Goal: Task Accomplishment & Management: Use online tool/utility

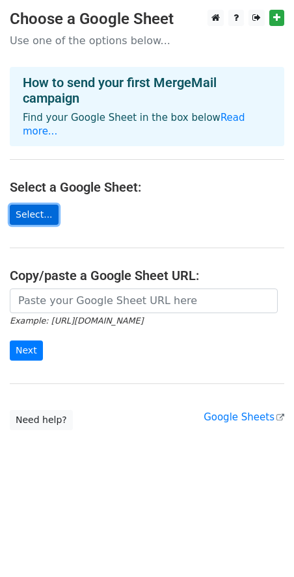
click at [37, 218] on link "Select..." at bounding box center [34, 215] width 49 height 20
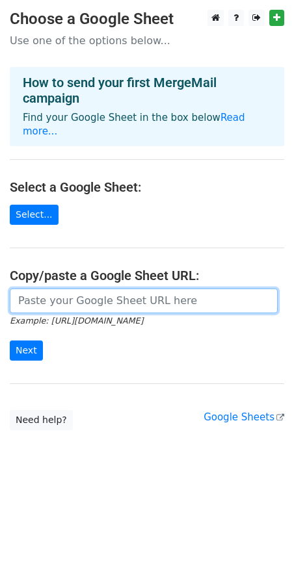
click at [87, 310] on input "url" at bounding box center [144, 300] width 268 height 25
paste input "https://docs.google.com/spreadsheets/d/1Qv9jOHOmLZDUNKvlVIkP-q1JfKZ-Pm6fmxZ86mJ…"
type input "https://docs.google.com/spreadsheets/d/1Qv9jOHOmLZDUNKvlVIkP-q1JfKZ-Pm6fmxZ86mJ…"
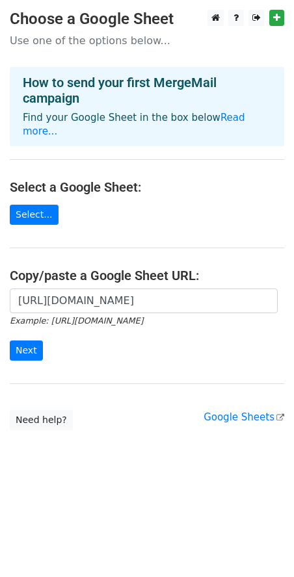
click at [115, 348] on form "https://docs.google.com/spreadsheets/d/1Qv9jOHOmLZDUNKvlVIkP-q1JfKZ-Pm6fmxZ86mJ…" at bounding box center [147, 324] width 274 height 73
click at [43, 351] on form "https://docs.google.com/spreadsheets/d/1Qv9jOHOmLZDUNKvlVIkP-q1JfKZ-Pm6fmxZ86mJ…" at bounding box center [147, 324] width 274 height 73
click at [30, 352] on input "Next" at bounding box center [26, 350] width 33 height 20
click at [84, 344] on form "https://docs.google.com/spreadsheets/d/1Qv9jOHOmLZDUNKvlVIkP-q1JfKZ-Pm6fmxZ86mJ…" at bounding box center [147, 324] width 274 height 73
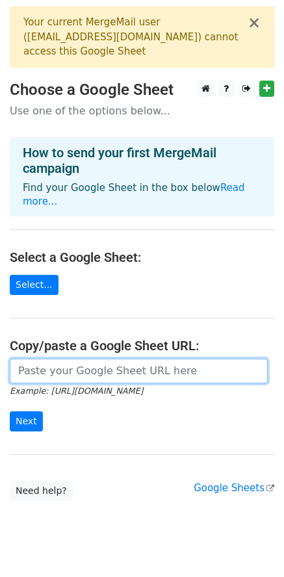
click at [68, 371] on input "url" at bounding box center [139, 370] width 258 height 25
type input "https://docs.google.com/spreadsheets/d/1Qv9jOHOmLZDUNKvlVIkP-q1JfKZ-Pm6fmxZ86mJ…"
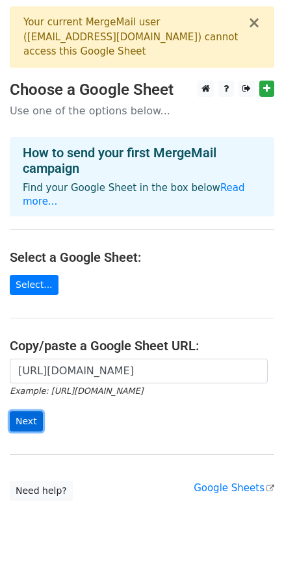
click at [35, 421] on input "Next" at bounding box center [26, 421] width 33 height 20
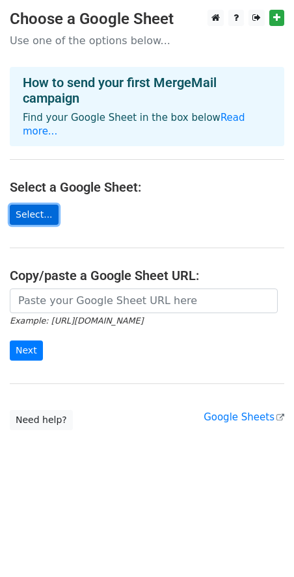
click at [32, 208] on link "Select..." at bounding box center [34, 215] width 49 height 20
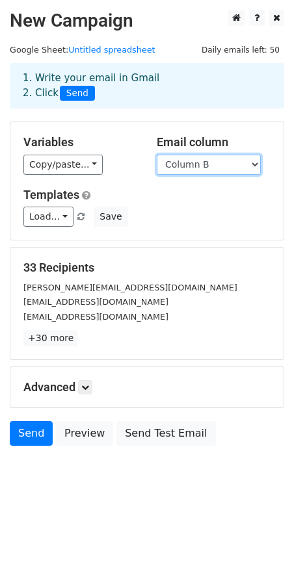
click at [210, 164] on select "Column A Column B" at bounding box center [209, 165] width 104 height 20
click at [212, 143] on h5 "Email column" at bounding box center [214, 142] width 114 height 14
click at [185, 216] on div "Load... No templates saved Save" at bounding box center [147, 217] width 266 height 20
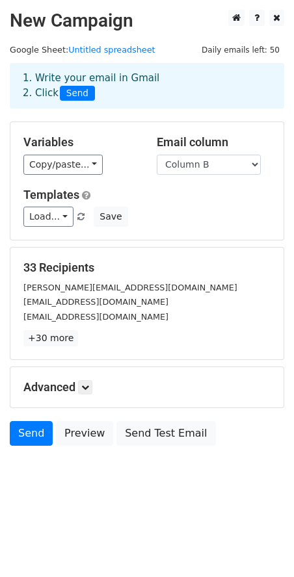
click at [169, 213] on div "Load... No templates saved Save" at bounding box center [147, 217] width 266 height 20
click at [175, 201] on h5 "Templates" at bounding box center [146, 195] width 247 height 14
click at [66, 218] on link "Load..." at bounding box center [48, 217] width 50 height 20
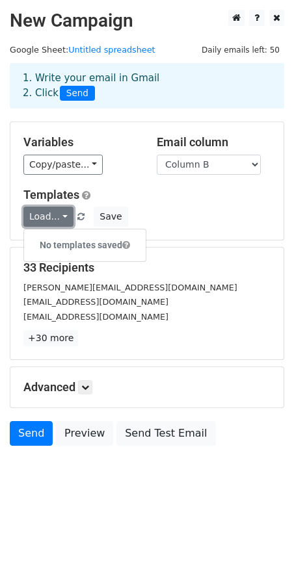
click at [66, 218] on link "Load..." at bounding box center [48, 217] width 50 height 20
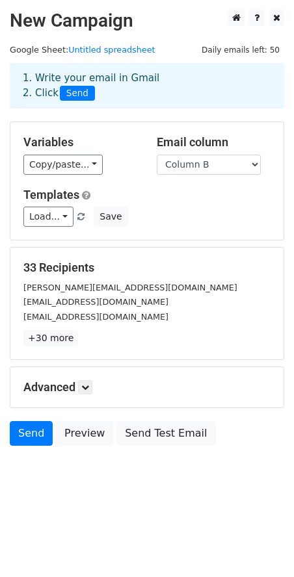
click at [174, 219] on div "Load... No templates saved Save" at bounding box center [147, 217] width 266 height 20
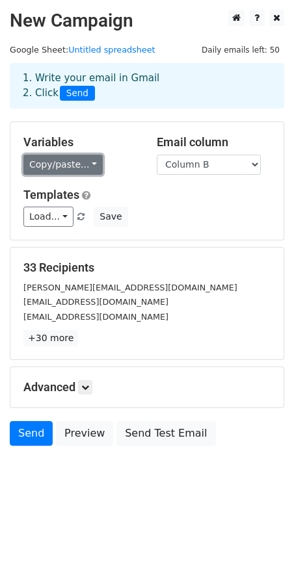
click at [75, 160] on link "Copy/paste..." at bounding box center [62, 165] width 79 height 20
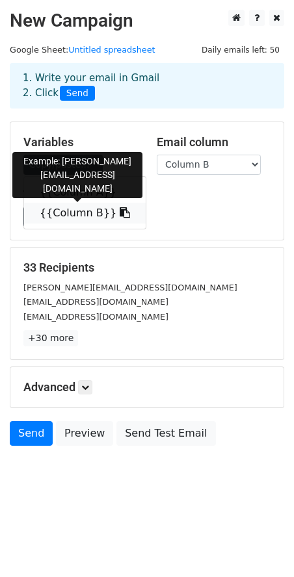
click at [116, 216] on link "{{Column B}}" at bounding box center [84, 213] width 121 height 21
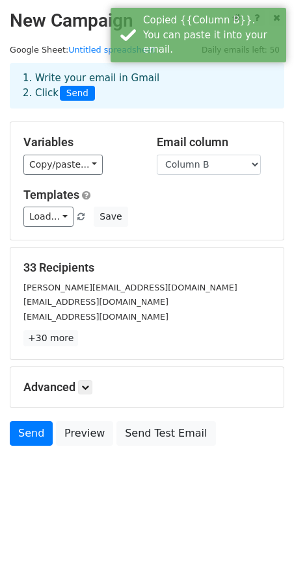
click at [55, 141] on h5 "Variables" at bounding box center [80, 142] width 114 height 14
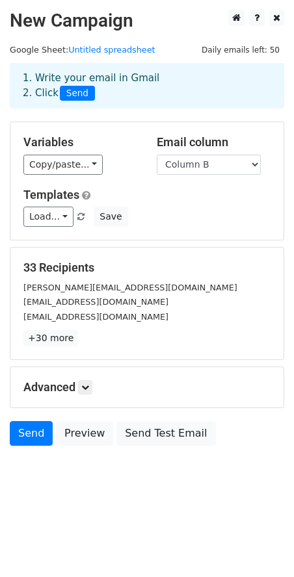
click at [158, 177] on div "Variables Copy/paste... {{Column A}} {{Column B}} Email column Column A Column …" at bounding box center [146, 181] width 273 height 118
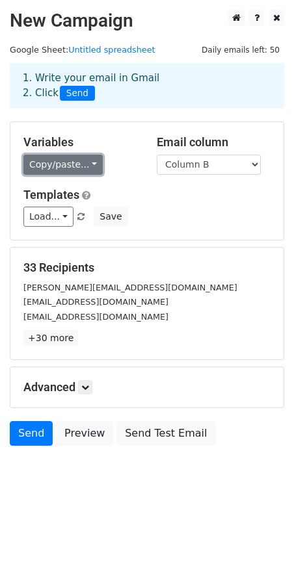
click at [89, 158] on link "Copy/paste..." at bounding box center [62, 165] width 79 height 20
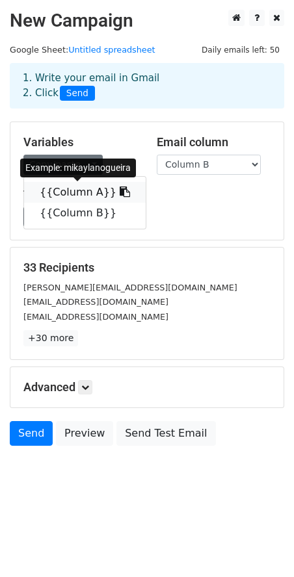
click at [88, 190] on link "{{Column A}}" at bounding box center [84, 192] width 121 height 21
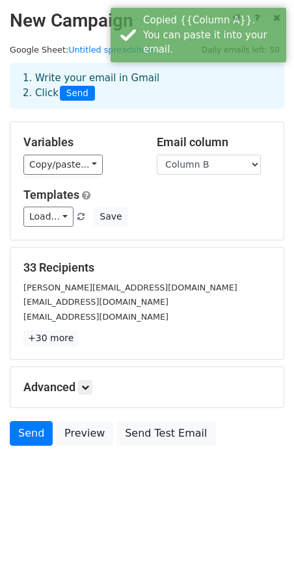
click at [181, 210] on div "Load... No templates saved Save" at bounding box center [147, 217] width 266 height 20
click at [206, 144] on h5 "Email column" at bounding box center [214, 142] width 114 height 14
drag, startPoint x: 158, startPoint y: 138, endPoint x: 242, endPoint y: 147, distance: 84.3
click at [257, 151] on div "Email column Column A Column B" at bounding box center [213, 155] width 133 height 40
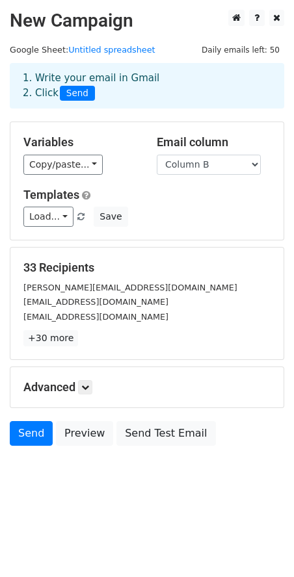
click at [181, 190] on h5 "Templates" at bounding box center [146, 195] width 247 height 14
click at [89, 387] on icon at bounding box center [85, 387] width 8 height 8
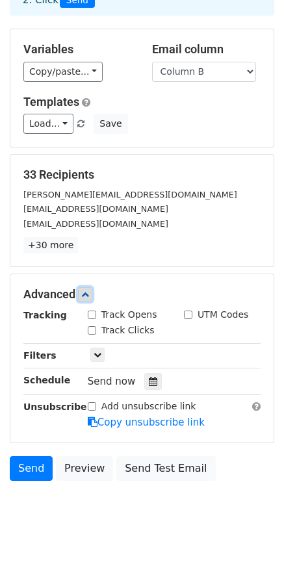
scroll to position [107, 0]
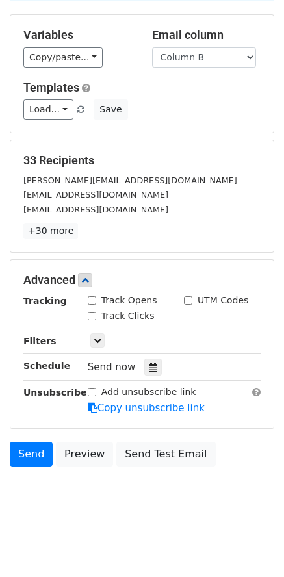
click at [92, 301] on input "Track Opens" at bounding box center [92, 300] width 8 height 8
checkbox input "true"
click at [91, 314] on input "Track Clicks" at bounding box center [92, 316] width 8 height 8
checkbox input "true"
click at [97, 340] on icon at bounding box center [98, 340] width 8 height 8
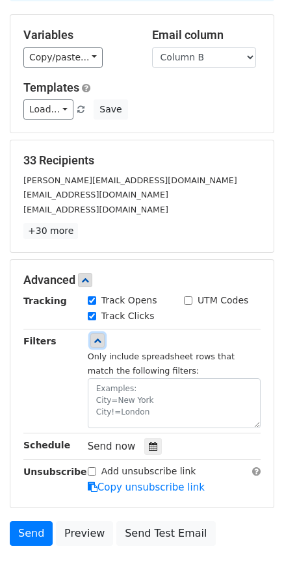
click at [94, 340] on icon at bounding box center [98, 340] width 8 height 8
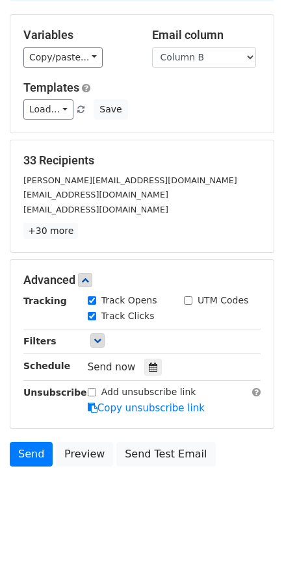
click at [177, 368] on div "Send now" at bounding box center [164, 367] width 153 height 18
click at [118, 391] on label "Add unsubscribe link" at bounding box center [148, 392] width 95 height 14
click at [96, 391] on input "Add unsubscribe link" at bounding box center [92, 392] width 8 height 8
click at [121, 391] on label "Add unsubscribe link" at bounding box center [148, 392] width 95 height 14
click at [96, 391] on input "Add unsubscribe link" at bounding box center [92, 392] width 8 height 8
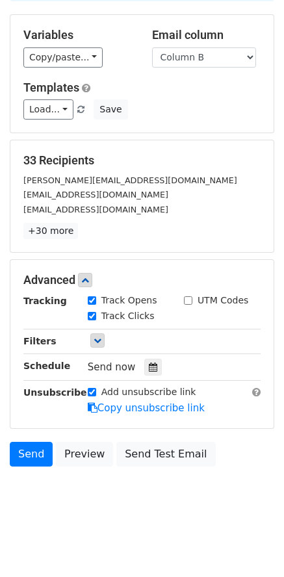
checkbox input "false"
click at [247, 416] on div "Advanced Tracking Track Opens UTM Codes Track Clicks Filters Only include sprea…" at bounding box center [141, 344] width 263 height 168
drag, startPoint x: 103, startPoint y: 392, endPoint x: 199, endPoint y: 388, distance: 96.8
click at [199, 388] on div "Add unsubscribe link Copy unsubscribe link" at bounding box center [174, 400] width 192 height 30
click at [209, 270] on div "Advanced Tracking Track Opens UTM Codes Track Clicks Filters Only include sprea…" at bounding box center [141, 344] width 263 height 168
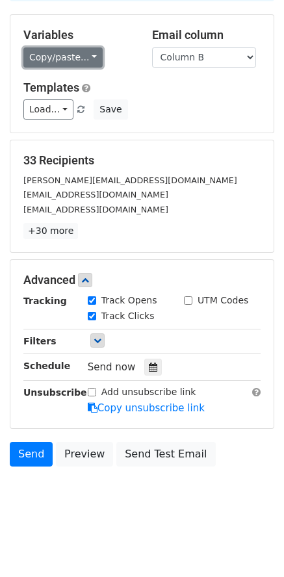
click at [82, 54] on link "Copy/paste..." at bounding box center [62, 57] width 79 height 20
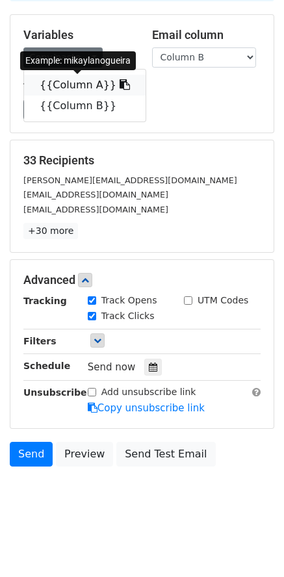
click at [84, 76] on link "{{Column A}}" at bounding box center [84, 85] width 121 height 21
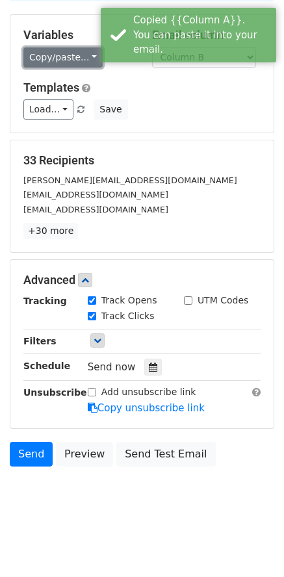
click at [82, 60] on link "Copy/paste..." at bounding box center [62, 57] width 79 height 20
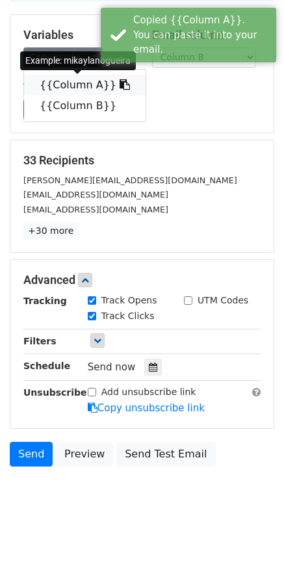
click at [86, 78] on link "{{Column A}}" at bounding box center [84, 85] width 121 height 21
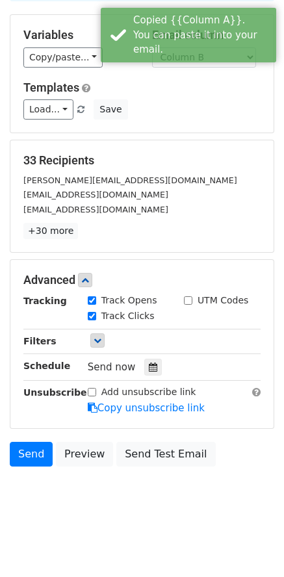
click at [131, 97] on div "Templates Load... No templates saved Save" at bounding box center [142, 101] width 257 height 40
click at [128, 76] on div "Variables Copy/paste... {{Column A}} {{Column B}} Email column Column A Column …" at bounding box center [141, 74] width 263 height 118
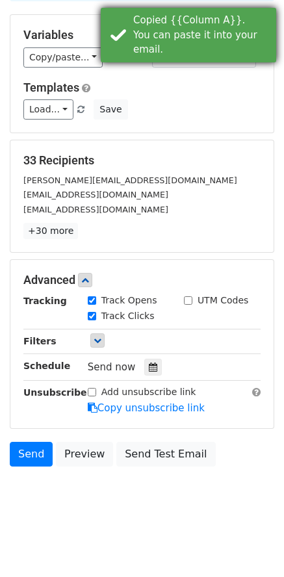
click at [128, 42] on div "Copied {{Column A}}. You can paste it into your email." at bounding box center [188, 35] width 175 height 55
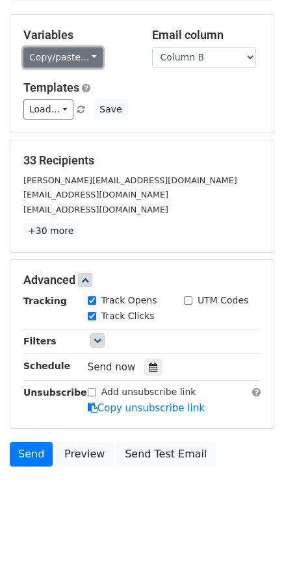
click at [90, 53] on link "Copy/paste..." at bounding box center [62, 57] width 79 height 20
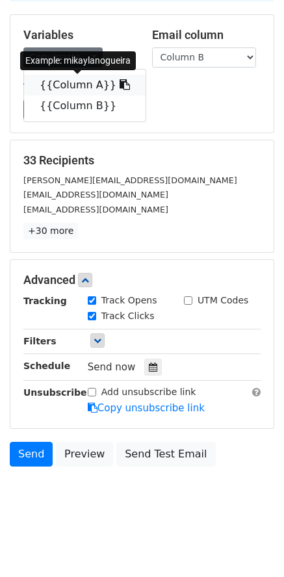
click at [119, 82] on icon at bounding box center [124, 84] width 10 height 10
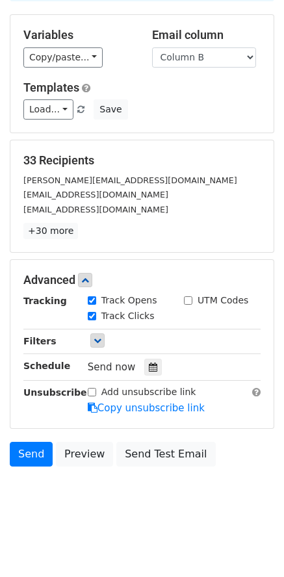
scroll to position [0, 0]
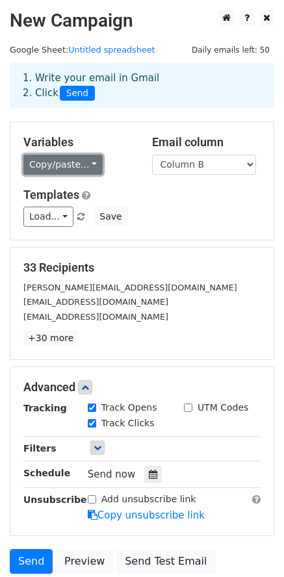
click at [88, 158] on link "Copy/paste..." at bounding box center [62, 165] width 79 height 20
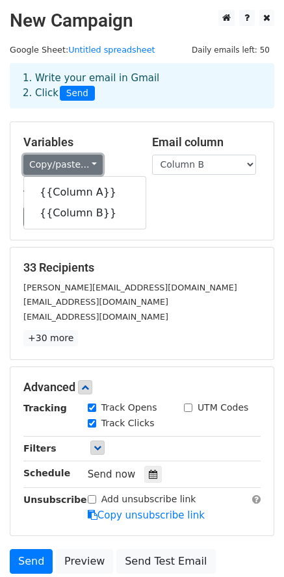
click at [89, 161] on link "Copy/paste..." at bounding box center [62, 165] width 79 height 20
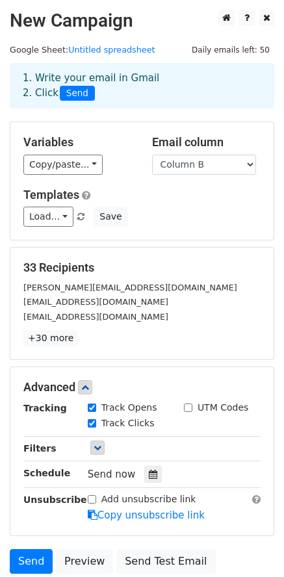
click at [177, 195] on h5 "Templates" at bounding box center [141, 195] width 237 height 14
click at [232, 169] on select "Column A Column B" at bounding box center [204, 165] width 104 height 20
click at [251, 165] on select "Column A Column B" at bounding box center [204, 165] width 104 height 20
click at [232, 203] on div "Templates Load... No templates saved Save" at bounding box center [142, 208] width 257 height 40
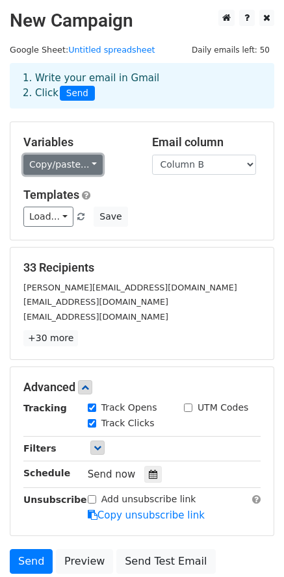
click at [88, 161] on link "Copy/paste..." at bounding box center [62, 165] width 79 height 20
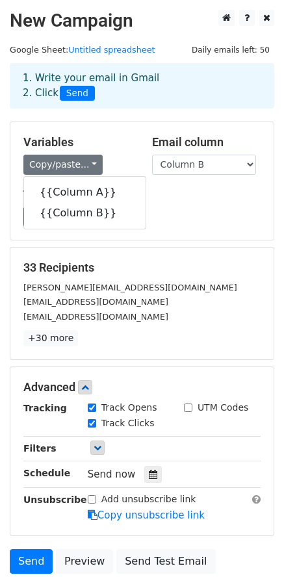
click at [177, 204] on div "Templates Load... No templates saved Save" at bounding box center [142, 208] width 257 height 40
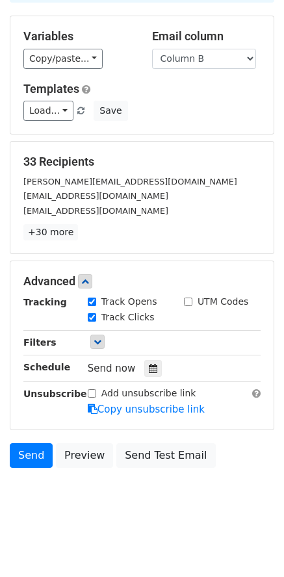
scroll to position [107, 0]
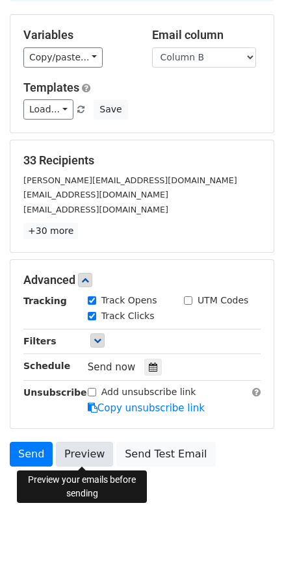
click at [82, 452] on link "Preview" at bounding box center [84, 454] width 57 height 25
click at [75, 449] on link "Preview" at bounding box center [84, 454] width 57 height 25
click at [186, 492] on body "New Campaign Daily emails left: 50 Google Sheet: Untitled spreadsheet 1. Write …" at bounding box center [142, 214] width 284 height 622
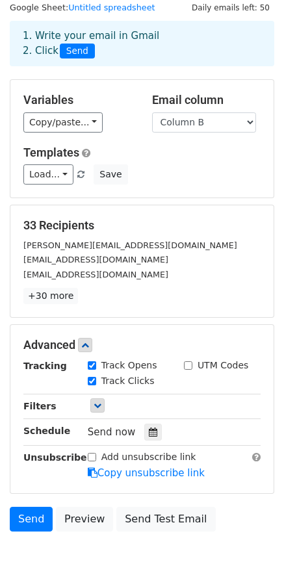
scroll to position [65, 0]
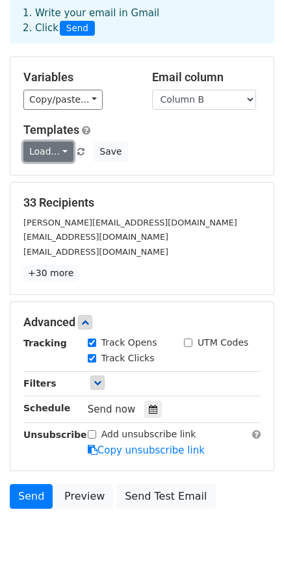
click at [64, 153] on link "Load..." at bounding box center [48, 152] width 50 height 20
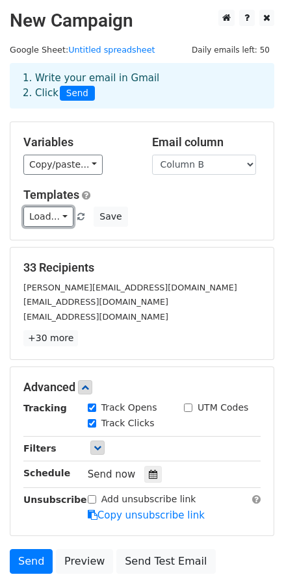
scroll to position [107, 0]
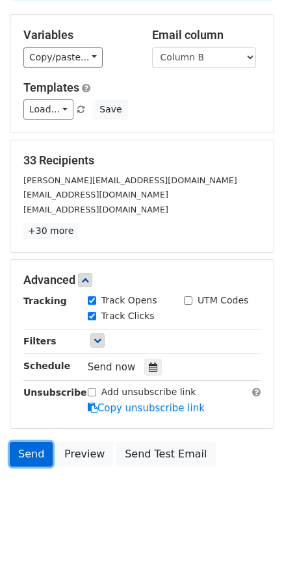
click at [35, 450] on link "Send" at bounding box center [31, 454] width 43 height 25
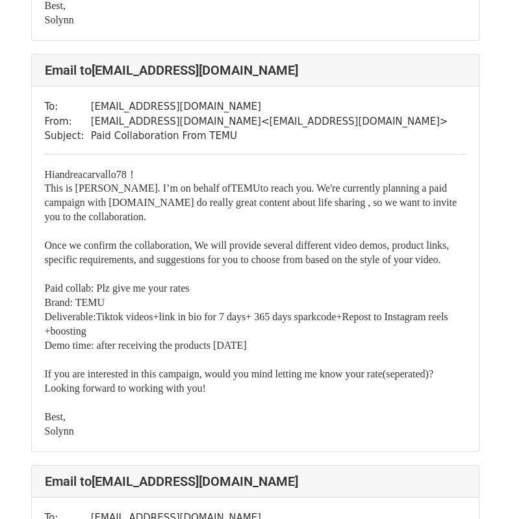
scroll to position [455, 0]
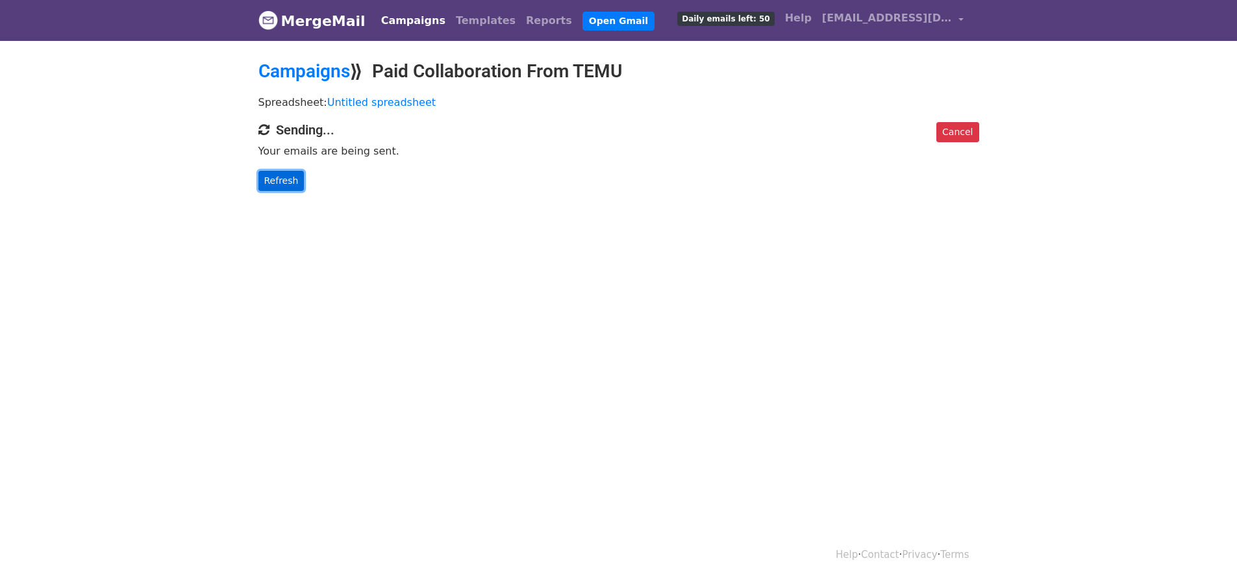
click at [280, 186] on link "Refresh" at bounding box center [281, 181] width 46 height 20
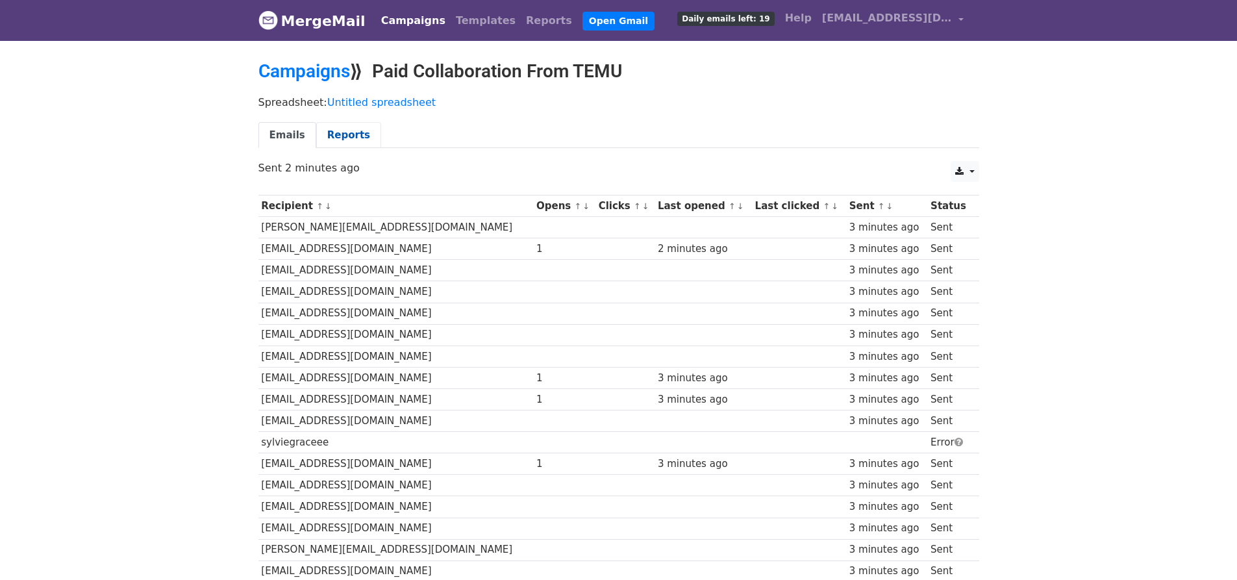
click at [334, 136] on link "Reports" at bounding box center [348, 135] width 65 height 27
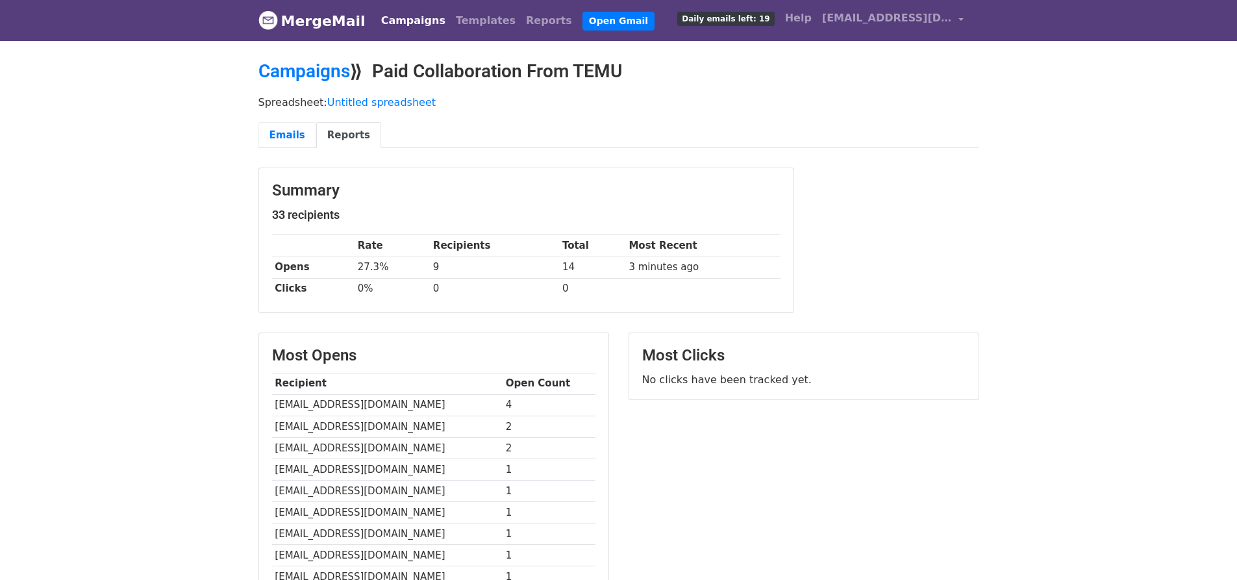
click at [285, 132] on link "Emails" at bounding box center [287, 135] width 58 height 27
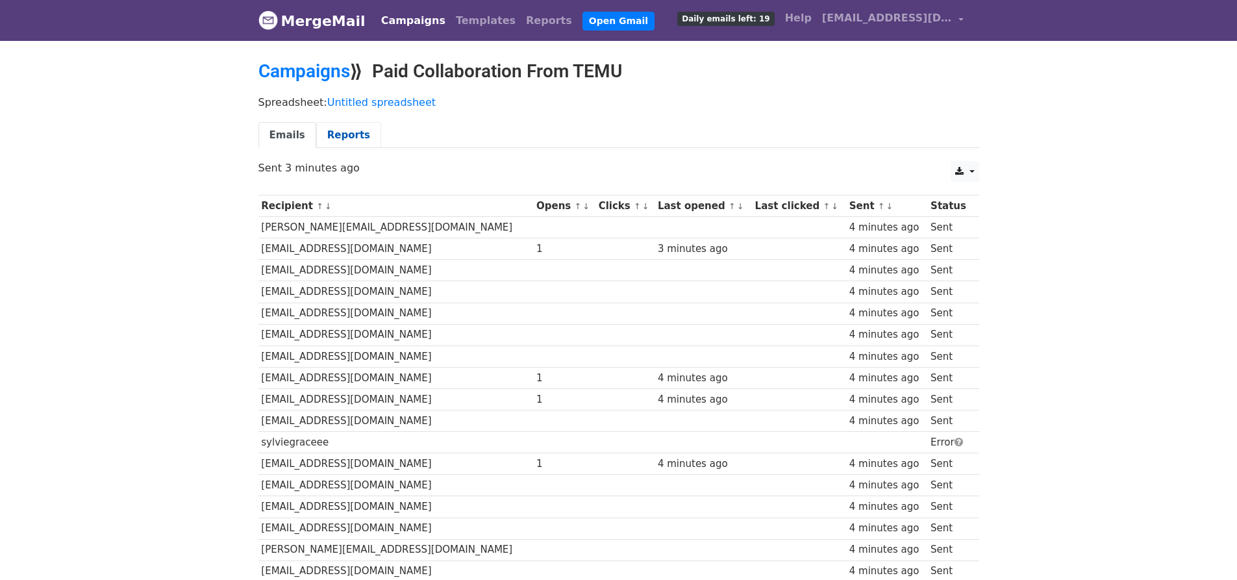
click at [340, 132] on link "Reports" at bounding box center [348, 135] width 65 height 27
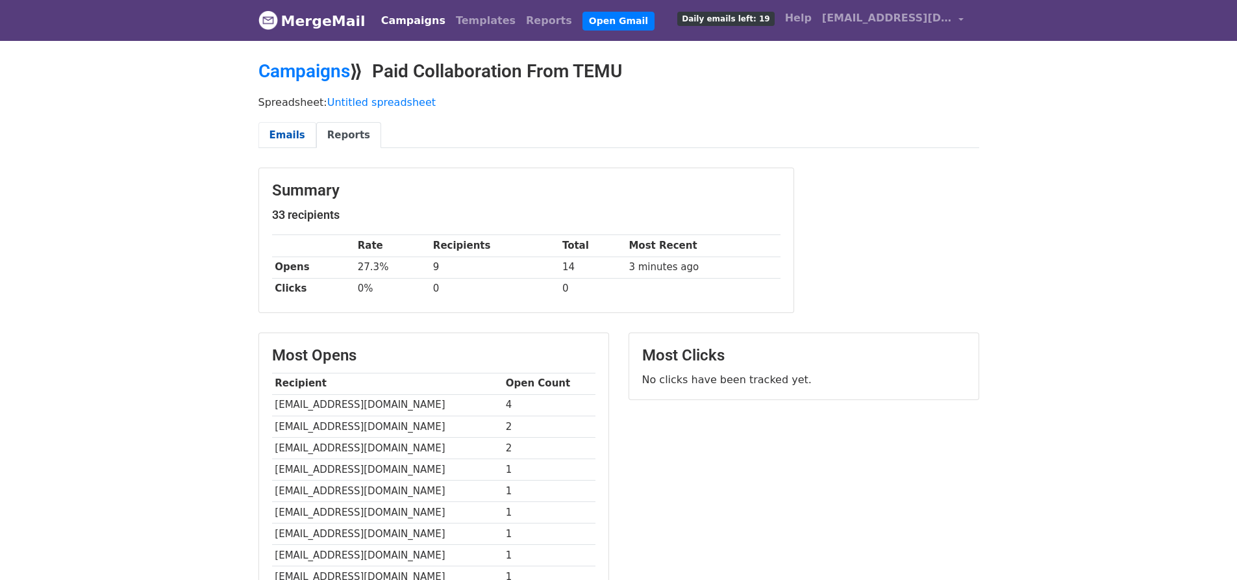
click at [289, 138] on link "Emails" at bounding box center [287, 135] width 58 height 27
